Goal: Navigation & Orientation: Find specific page/section

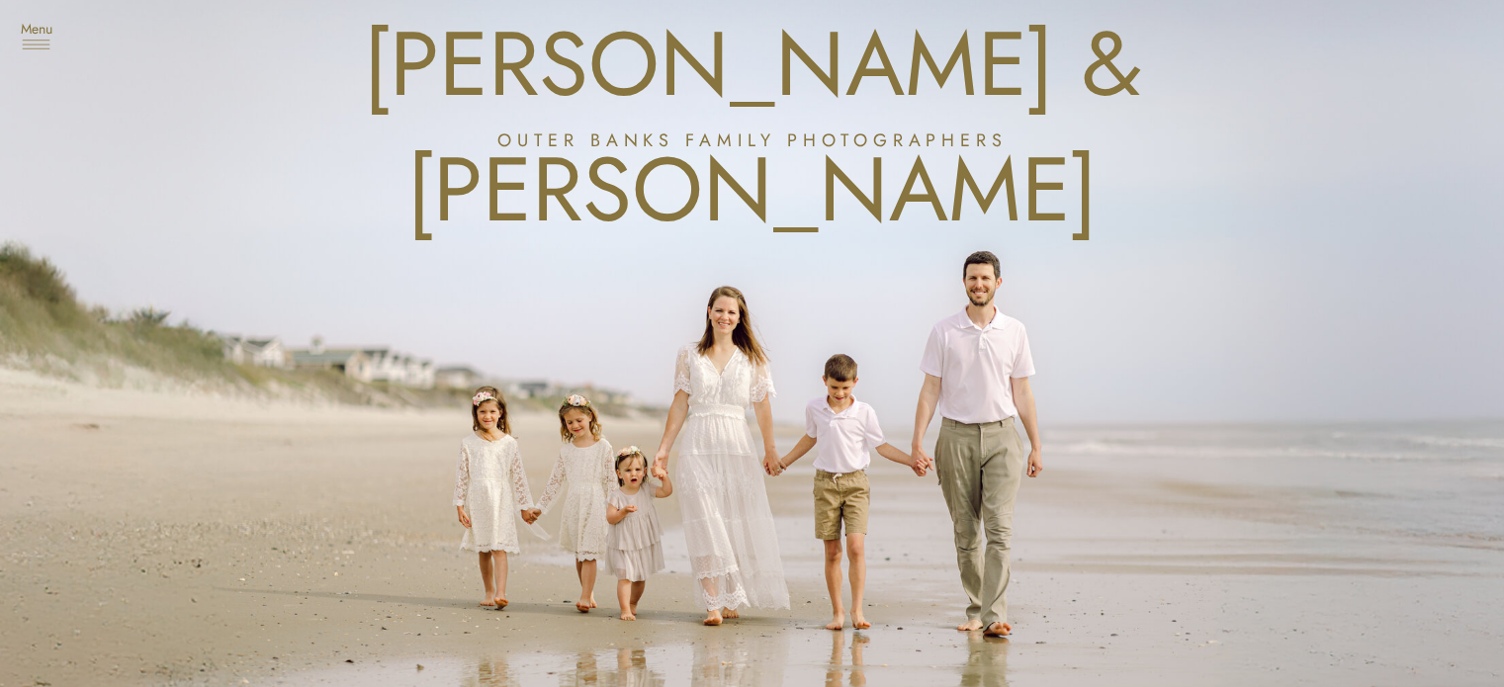
click at [49, 44] on icon at bounding box center [36, 44] width 40 height 49
click at [109, 252] on nav "Blog" at bounding box center [102, 244] width 119 height 20
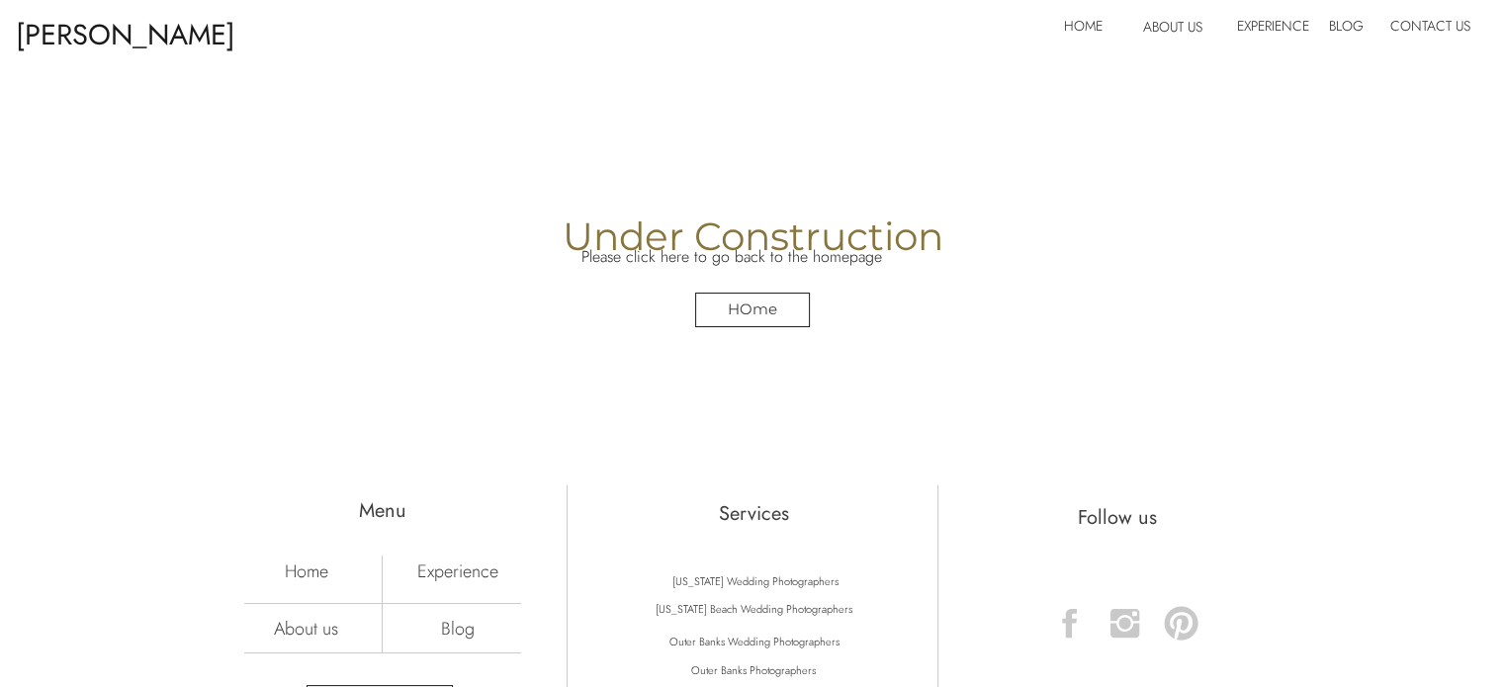
scroll to position [396, 0]
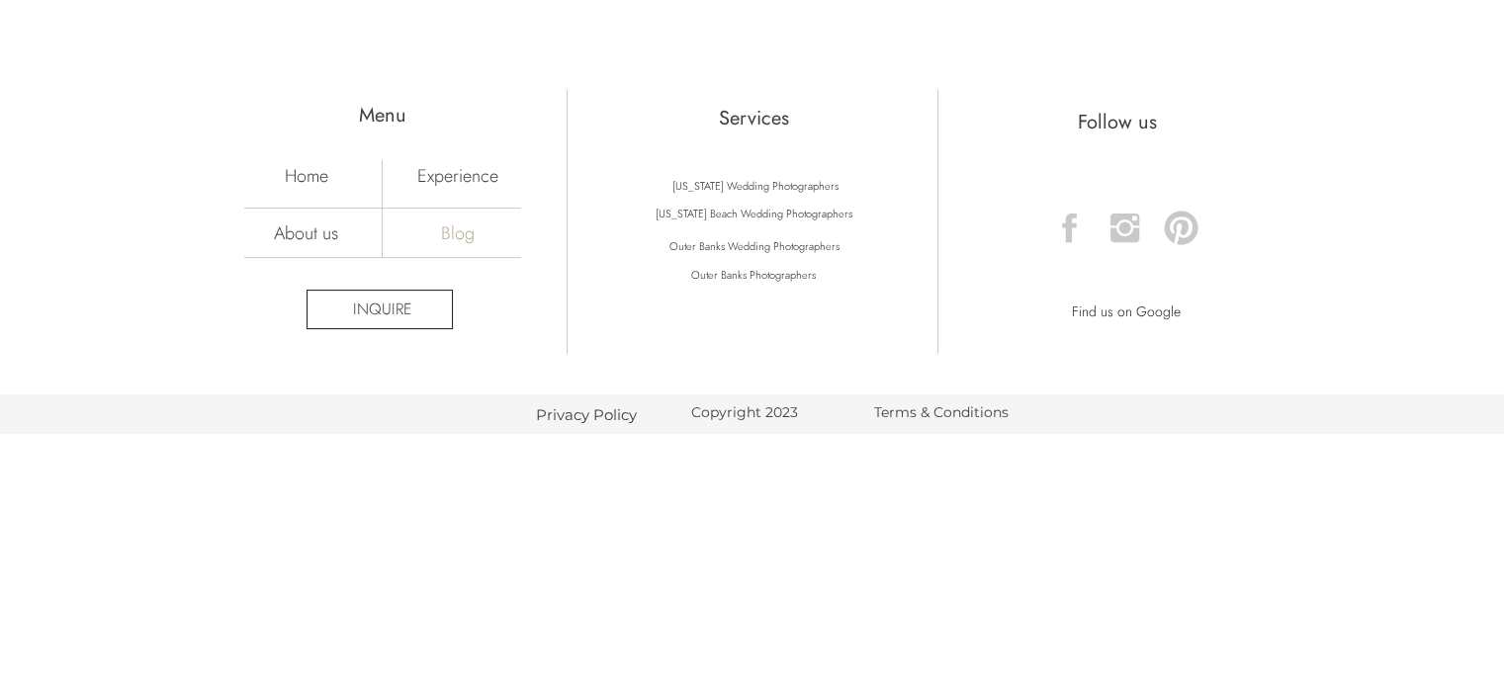
click at [459, 243] on nav "Blog" at bounding box center [458, 232] width 138 height 22
